Goal: Navigation & Orientation: Find specific page/section

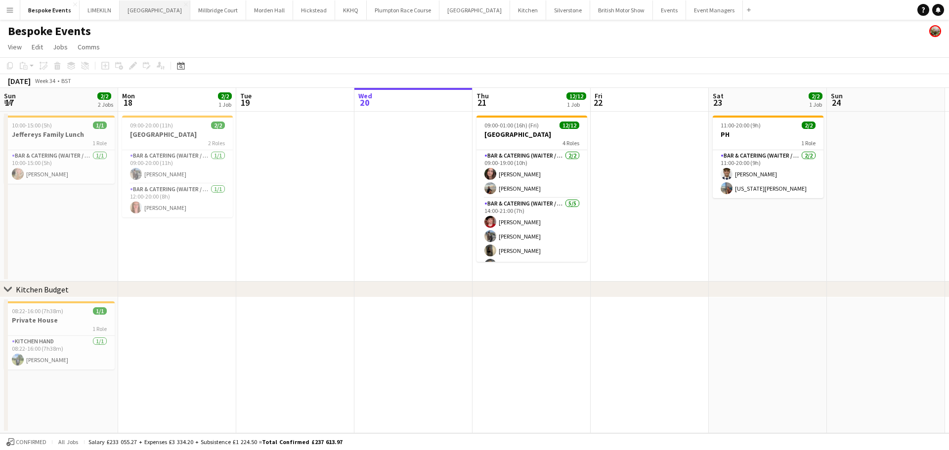
click at [140, 9] on button "[GEOGRAPHIC_DATA] Close" at bounding box center [155, 9] width 71 height 19
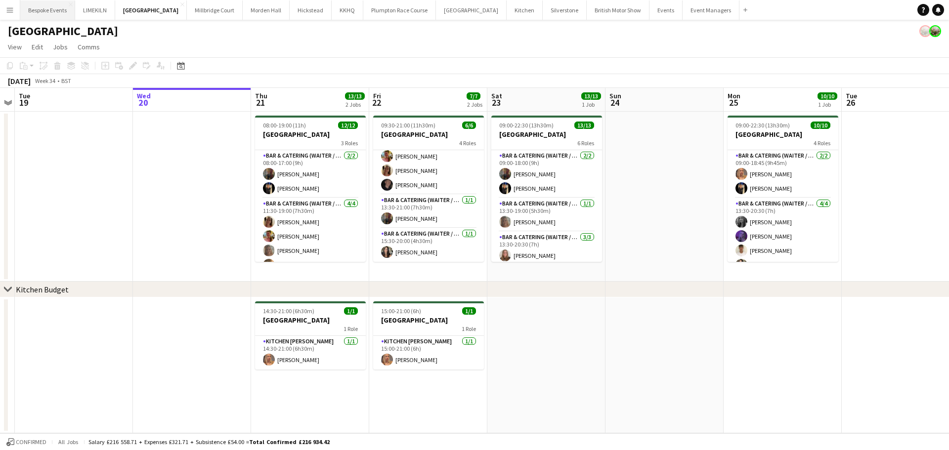
click at [34, 8] on button "Bespoke Events Close" at bounding box center [47, 9] width 55 height 19
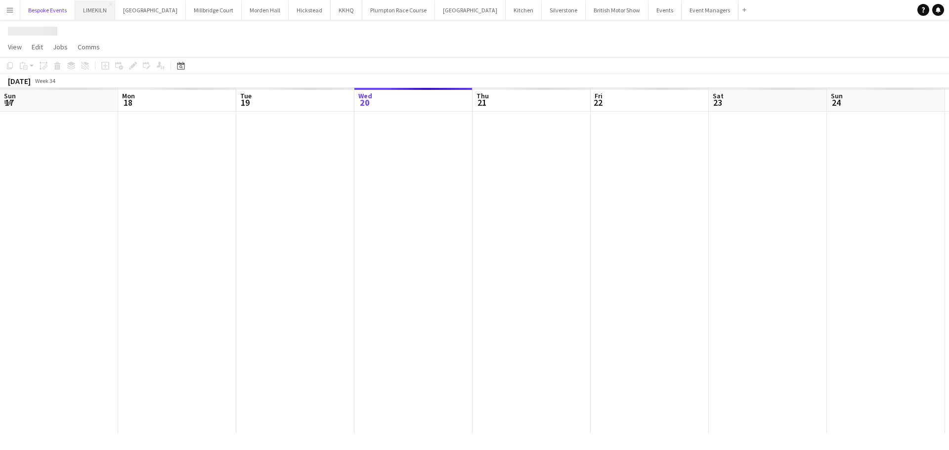
scroll to position [0, 236]
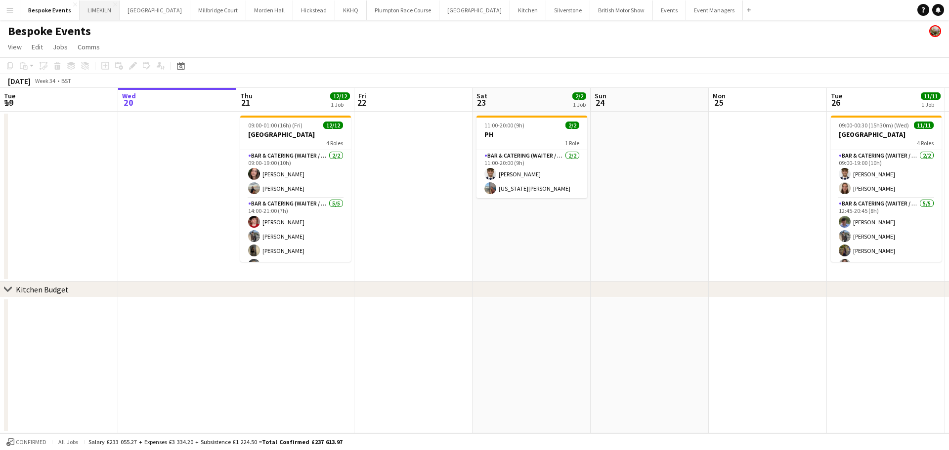
click at [99, 11] on button "LIMEKILN Close" at bounding box center [100, 9] width 40 height 19
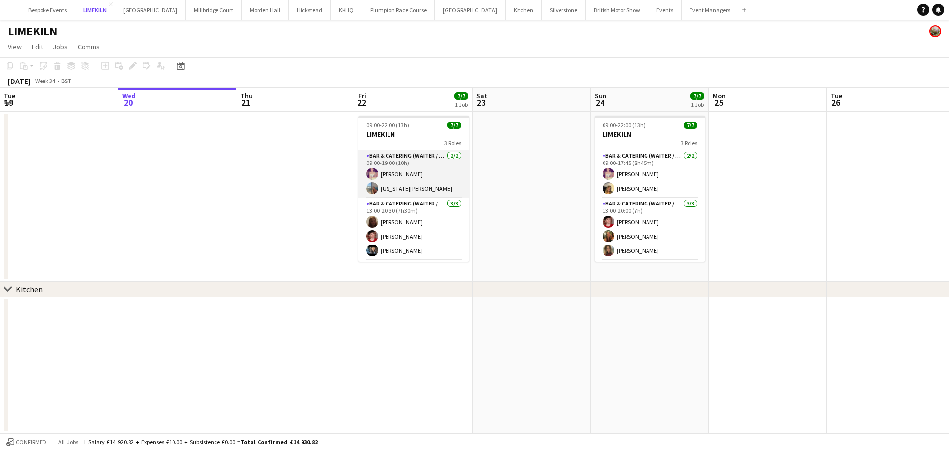
scroll to position [46, 0]
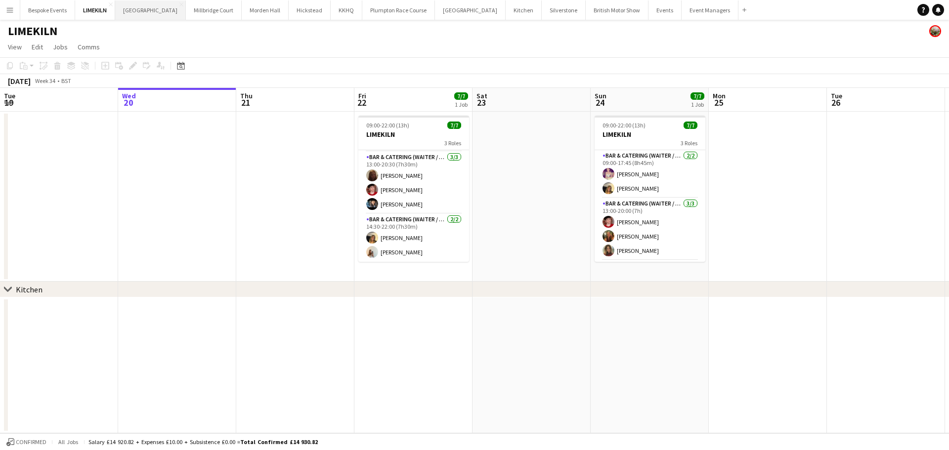
click at [147, 11] on button "[GEOGRAPHIC_DATA] Close" at bounding box center [150, 9] width 71 height 19
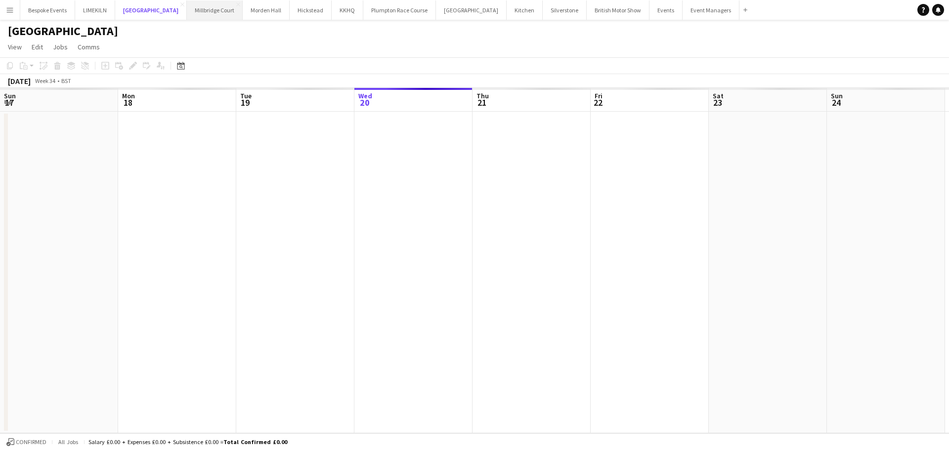
scroll to position [0, 236]
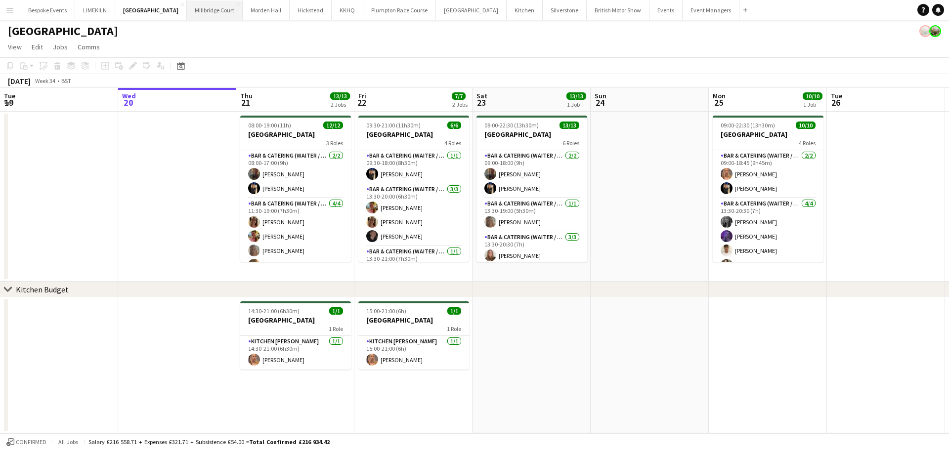
click at [206, 6] on button "[GEOGRAPHIC_DATA]" at bounding box center [215, 9] width 56 height 19
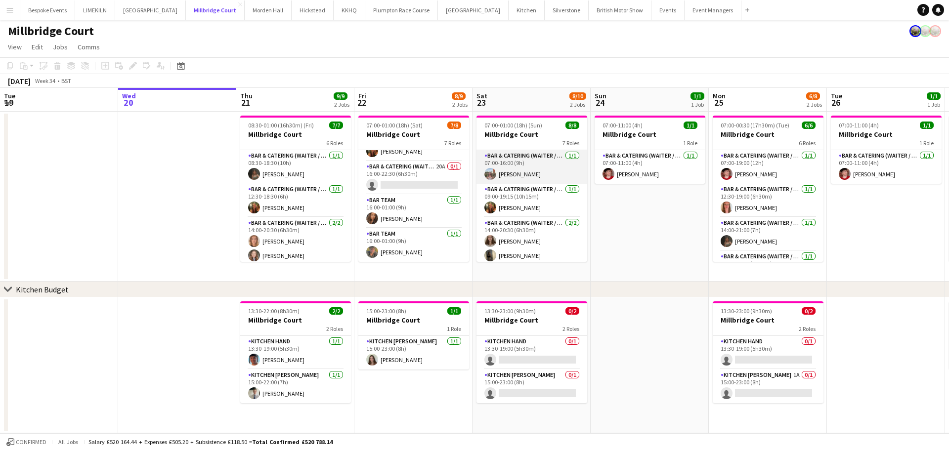
scroll to position [138, 0]
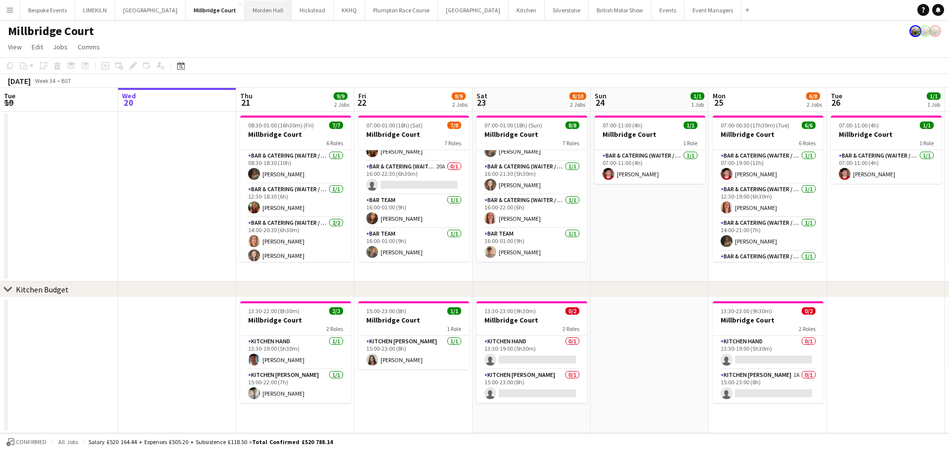
click at [248, 13] on button "[GEOGRAPHIC_DATA] Close" at bounding box center [268, 9] width 47 height 19
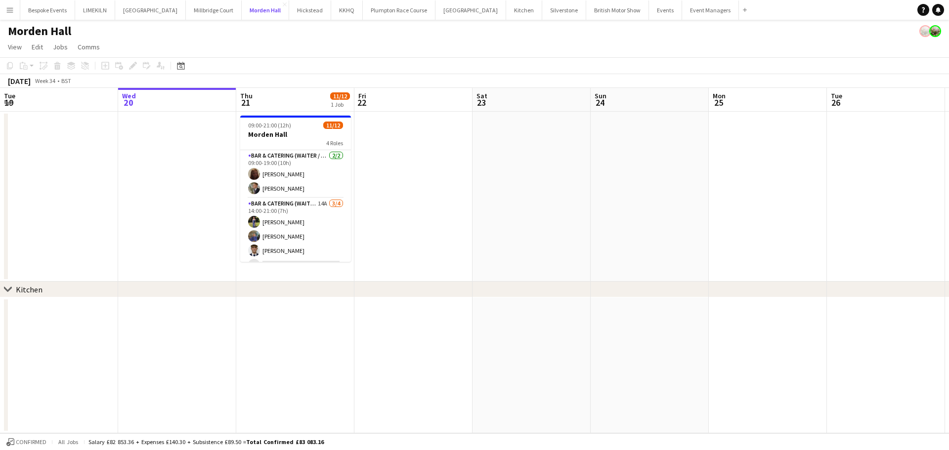
scroll to position [34, 0]
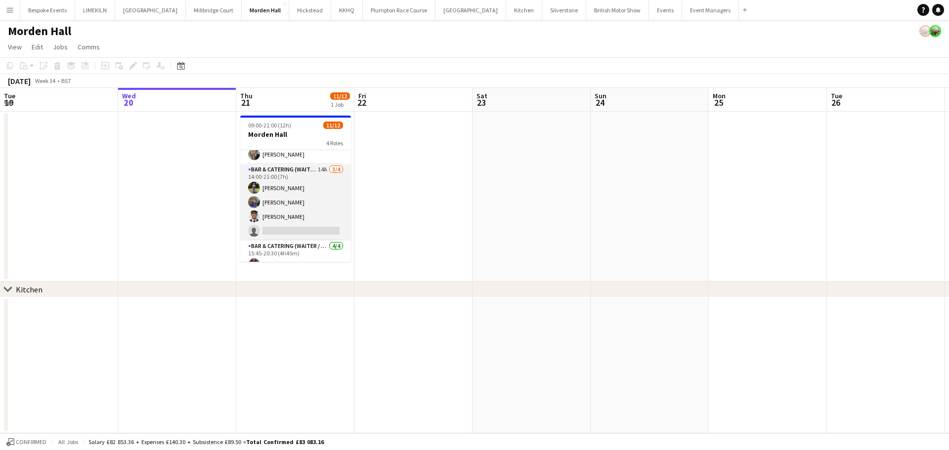
click at [317, 215] on app-card-role "Bar & Catering (Waiter / waitress) 14A [DATE] 14:00-21:00 (7h) [PERSON_NAME] [P…" at bounding box center [295, 202] width 111 height 77
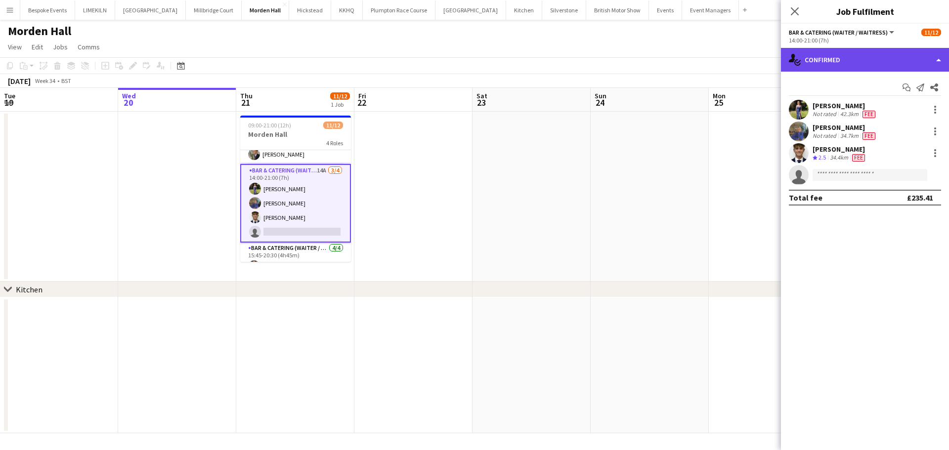
click at [869, 59] on div "single-neutral-actions-check-2 Confirmed" at bounding box center [865, 60] width 168 height 24
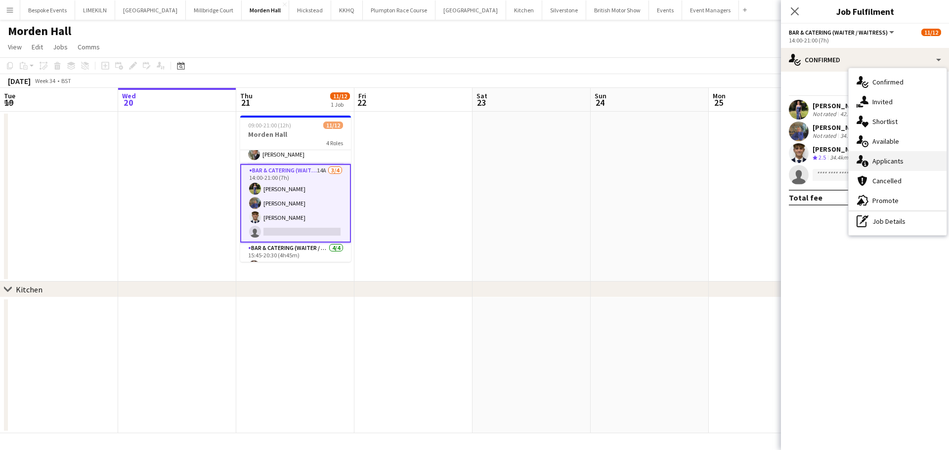
click at [924, 157] on div "single-neutral-actions-information Applicants" at bounding box center [897, 161] width 98 height 20
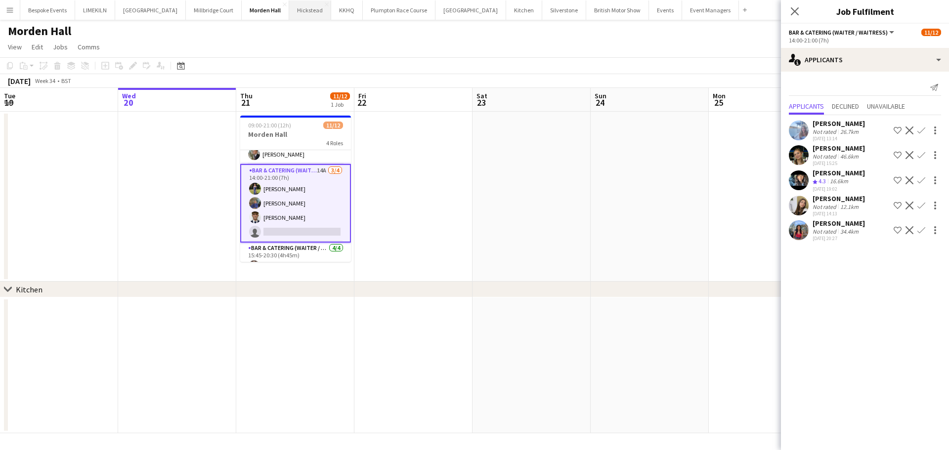
click at [290, 19] on button "Hickstead Close" at bounding box center [310, 9] width 42 height 19
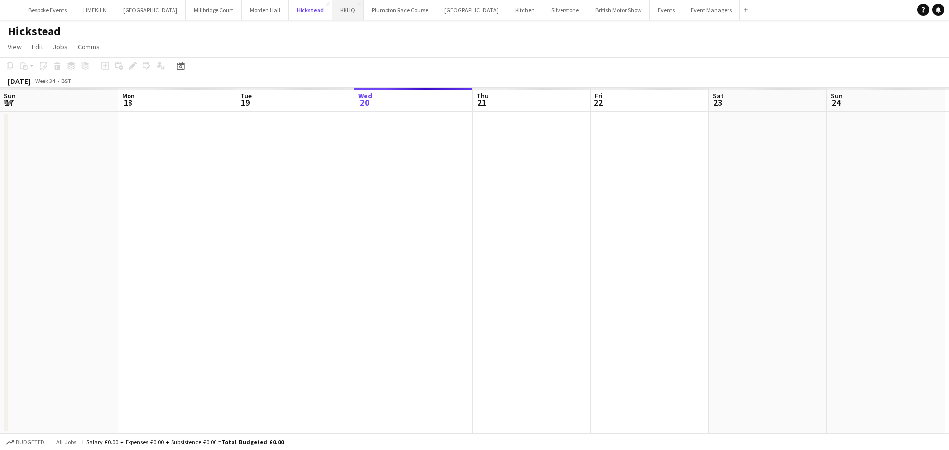
scroll to position [0, 236]
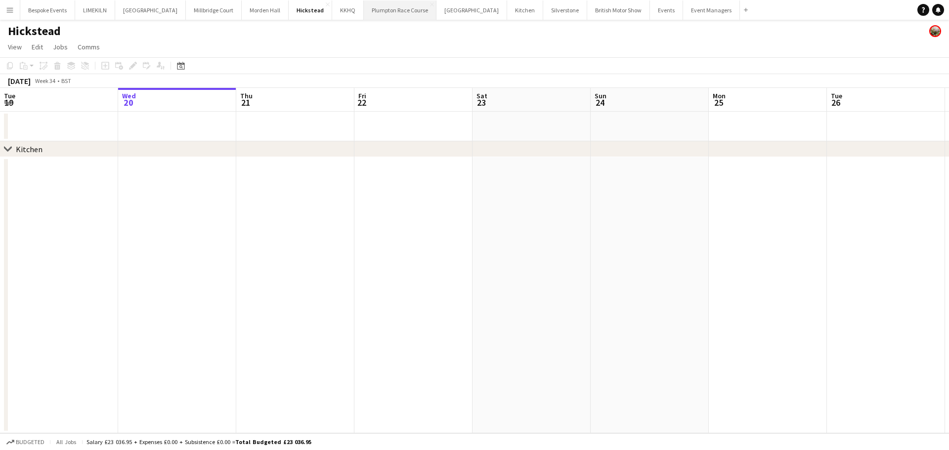
click at [375, 15] on button "Plumpton Race Course Close" at bounding box center [400, 9] width 73 height 19
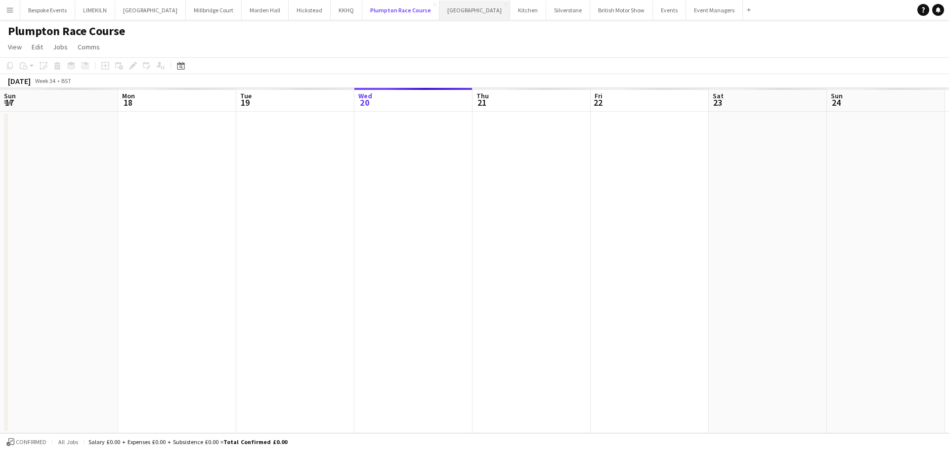
scroll to position [0, 236]
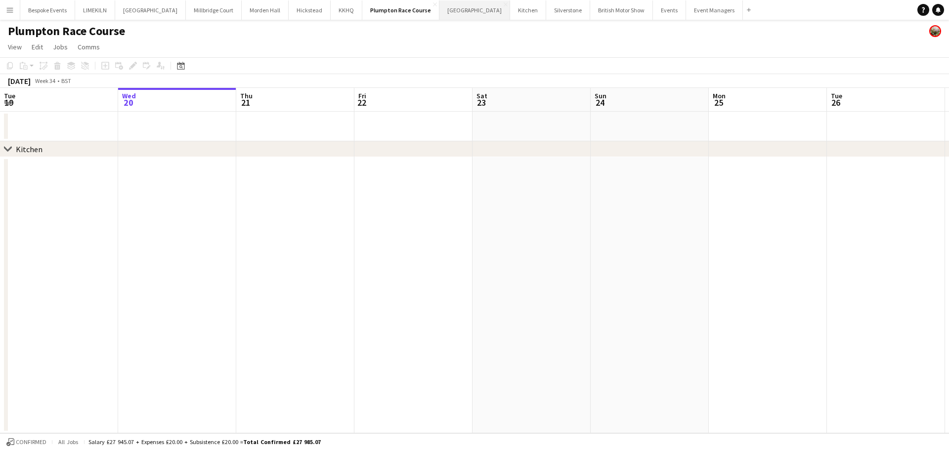
click at [449, 7] on button "[GEOGRAPHIC_DATA] Close" at bounding box center [474, 9] width 71 height 19
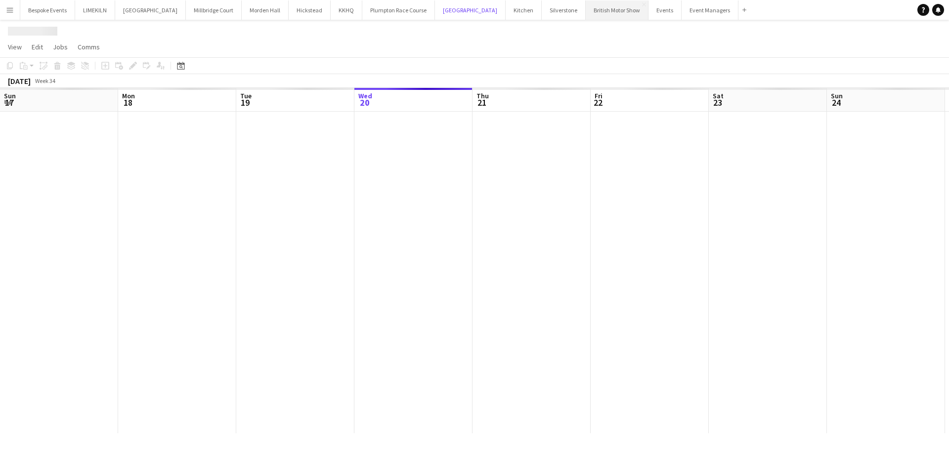
scroll to position [0, 236]
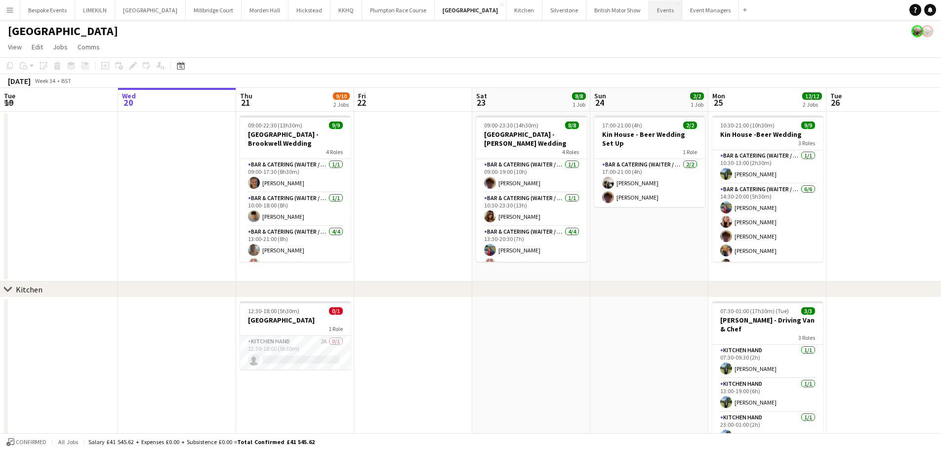
click at [649, 10] on button "Events Close" at bounding box center [665, 9] width 33 height 19
